Goal: Task Accomplishment & Management: Complete application form

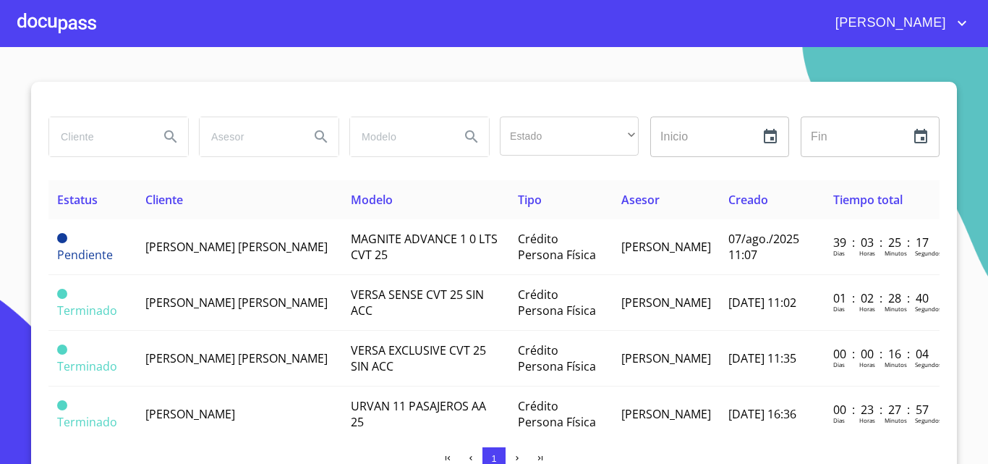
click at [92, 28] on div at bounding box center [56, 23] width 79 height 46
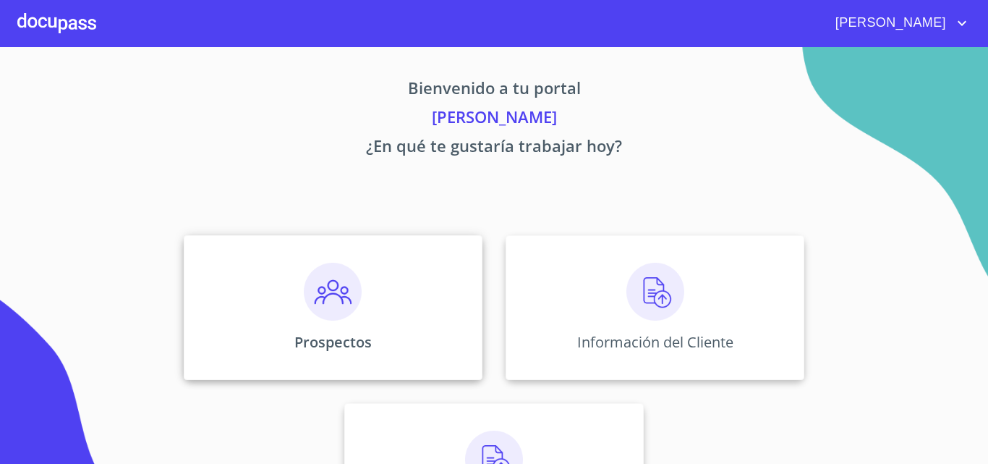
click at [405, 329] on div "Prospectos" at bounding box center [333, 307] width 299 height 145
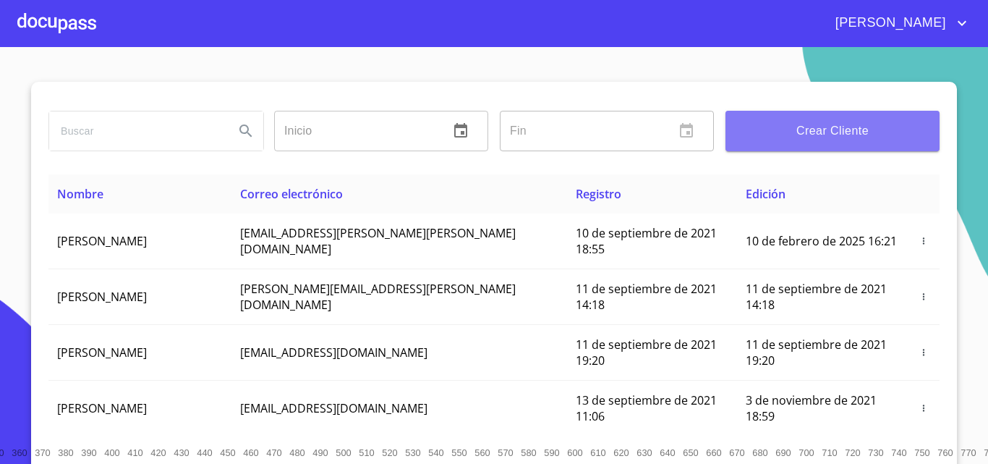
click at [691, 131] on span "Crear Cliente" at bounding box center [832, 131] width 191 height 20
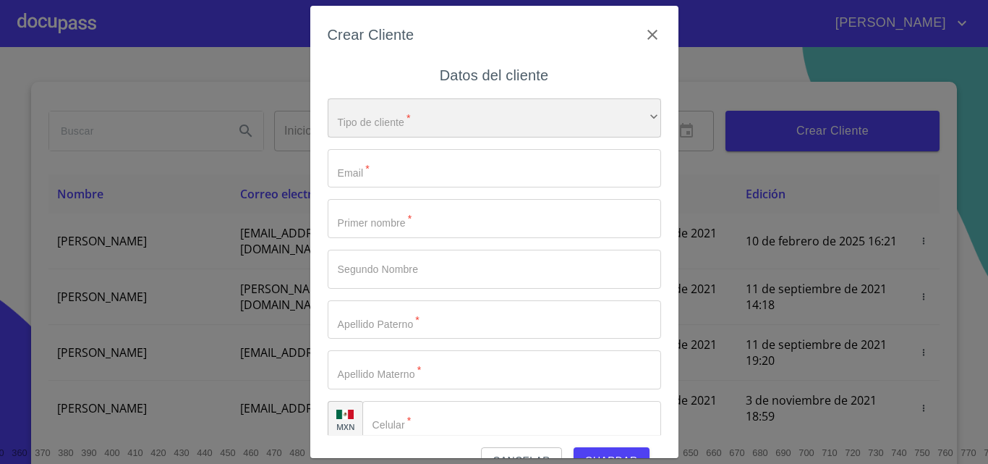
click at [413, 104] on div "​" at bounding box center [494, 117] width 333 height 39
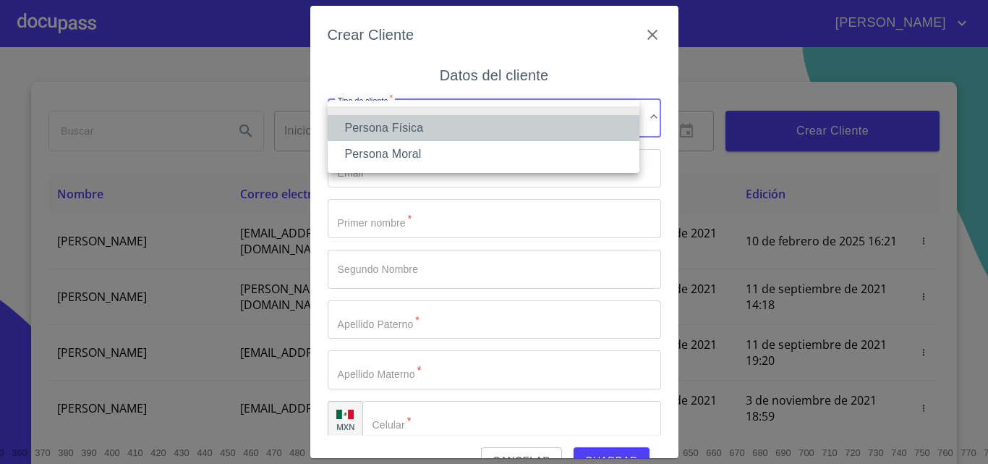
click at [419, 131] on li "Persona Física" at bounding box center [484, 128] width 312 height 26
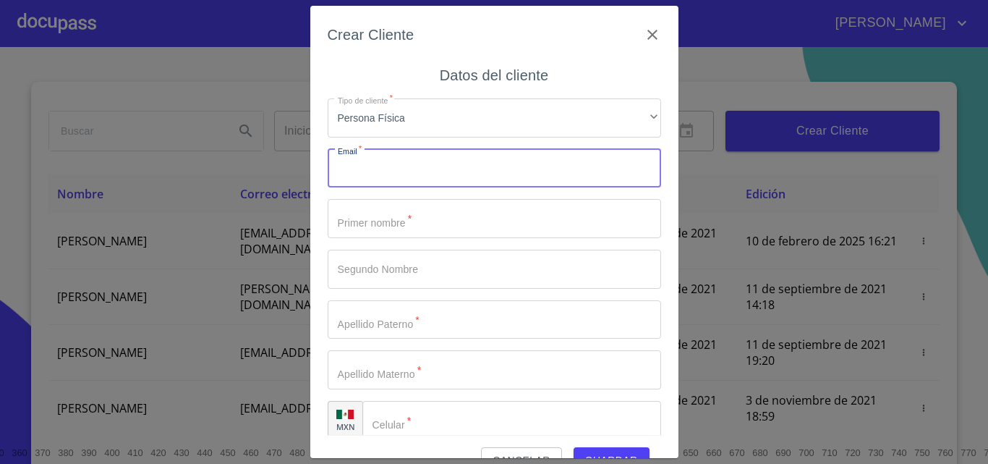
click at [364, 167] on input "Tipo de cliente   *" at bounding box center [494, 168] width 333 height 39
